Goal: Information Seeking & Learning: Find specific fact

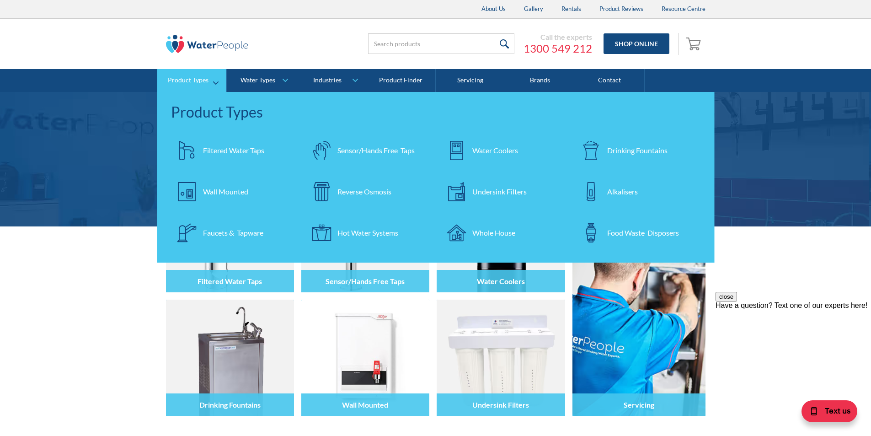
click at [212, 149] on div "Filtered Water Taps" at bounding box center [233, 150] width 61 height 11
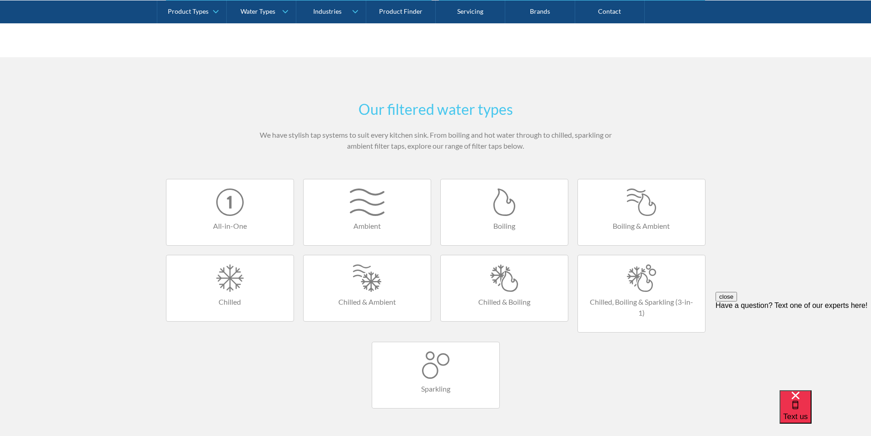
click at [497, 210] on div at bounding box center [504, 201] width 109 height 27
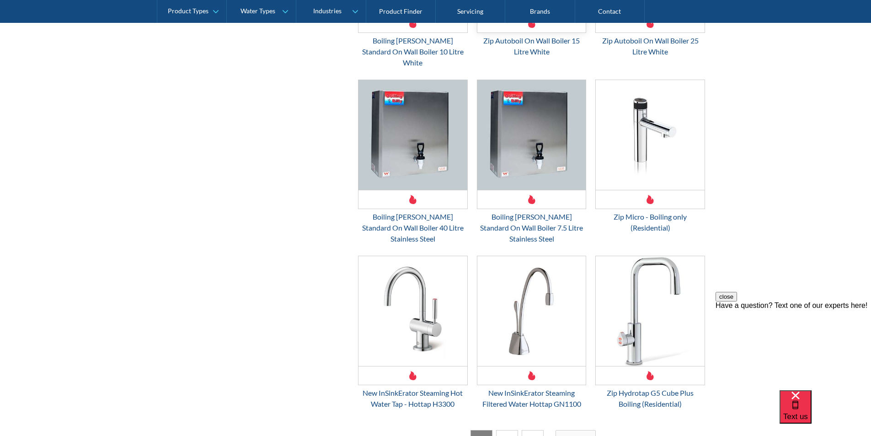
scroll to position [1281, 0]
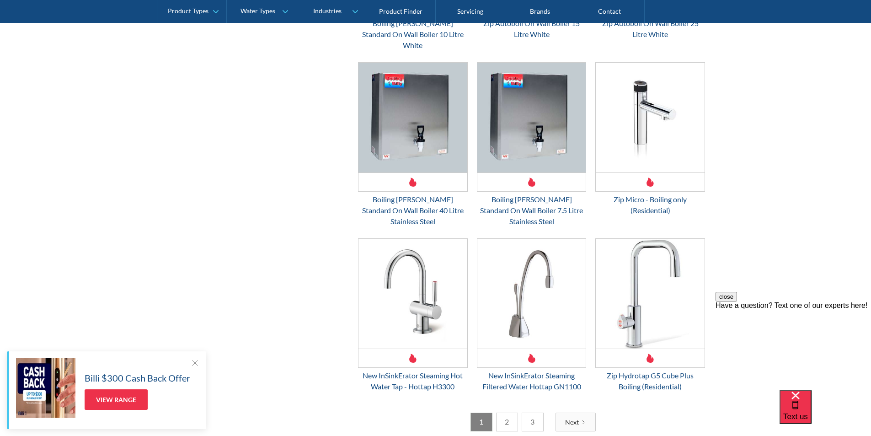
click at [511, 413] on link "2" at bounding box center [507, 422] width 22 height 19
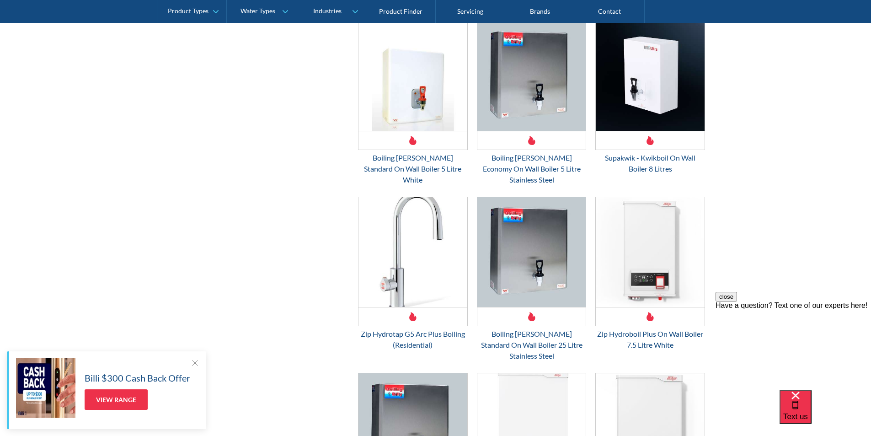
scroll to position [1265, 0]
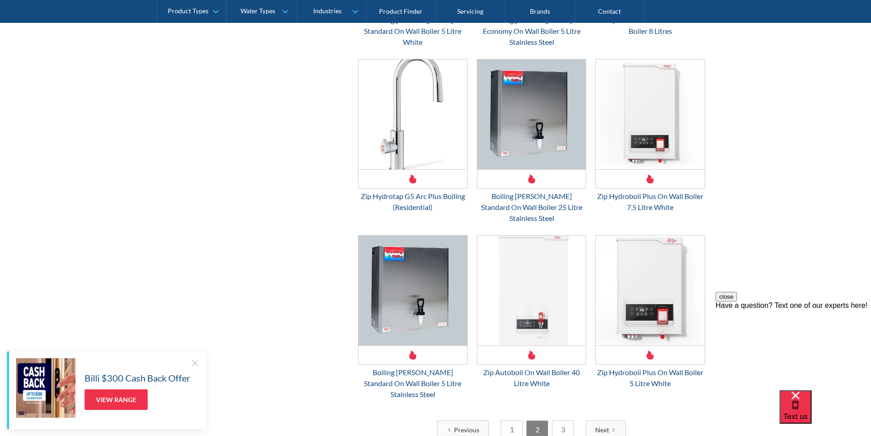
click at [558, 420] on link "3" at bounding box center [563, 429] width 22 height 19
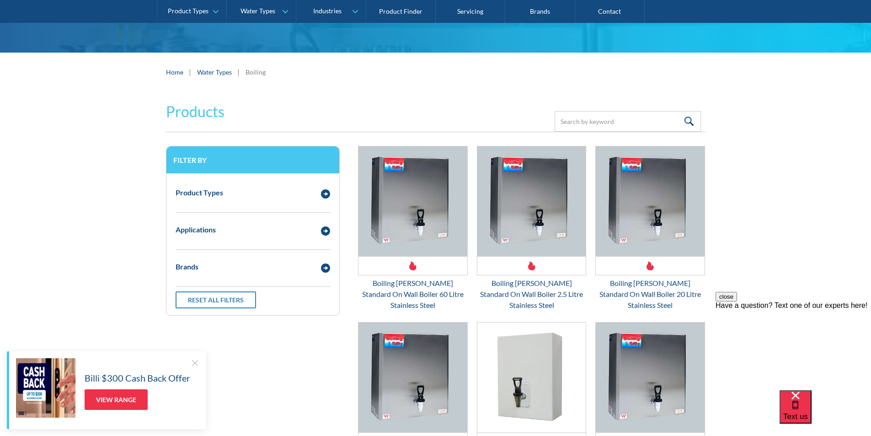
scroll to position [0, 0]
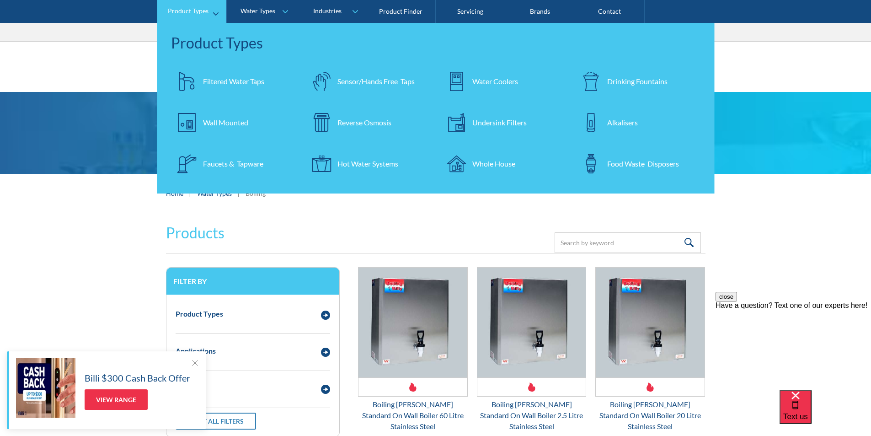
click at [201, 82] on div at bounding box center [187, 81] width 32 height 32
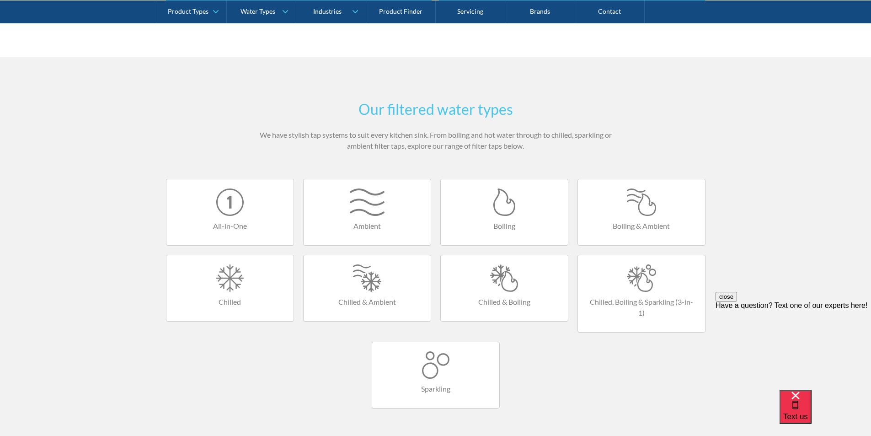
click at [636, 211] on div at bounding box center [641, 201] width 109 height 27
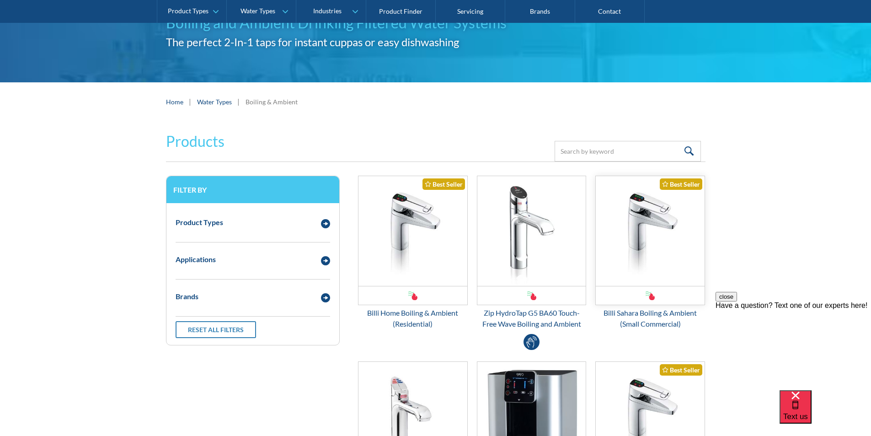
click at [639, 240] on img "Email Form 3" at bounding box center [650, 231] width 109 height 110
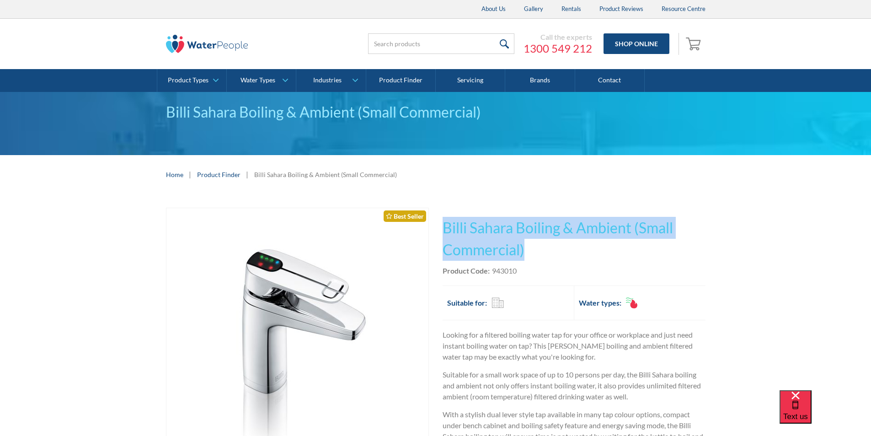
drag, startPoint x: 529, startPoint y: 248, endPoint x: 454, endPoint y: 223, distance: 79.0
click at [447, 220] on h1 "Billi Sahara Boiling & Ambient (Small Commercial)" at bounding box center [574, 239] width 263 height 44
copy h1 "Billi Sahara Boiling & Ambient (Small Commercial)"
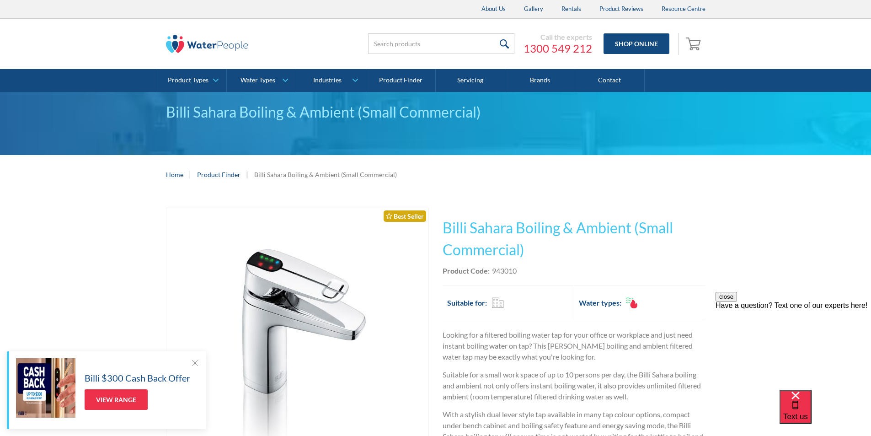
click at [536, 272] on div "Product Code: 943010" at bounding box center [574, 270] width 263 height 11
drag, startPoint x: 524, startPoint y: 269, endPoint x: 492, endPoint y: 272, distance: 31.7
click at [492, 272] on div "Product Code: 943010" at bounding box center [574, 270] width 263 height 11
copy div "943010"
